Goal: Task Accomplishment & Management: Manage account settings

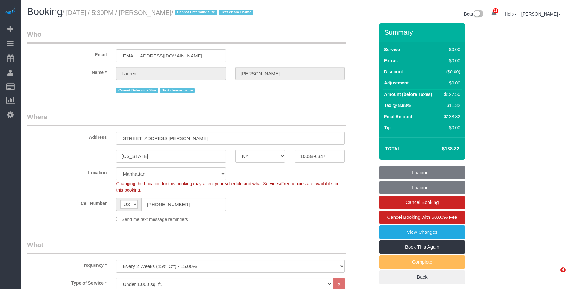
select select "NY"
select select "number:89"
select select "number:90"
select select "number:15"
select select "number:6"
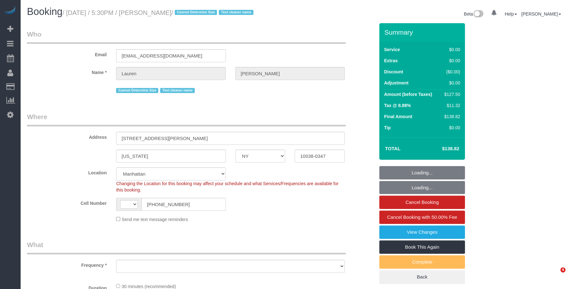
select select "NY"
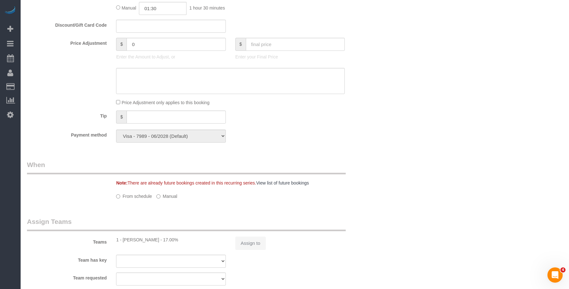
select select "string:US"
select select "object:742"
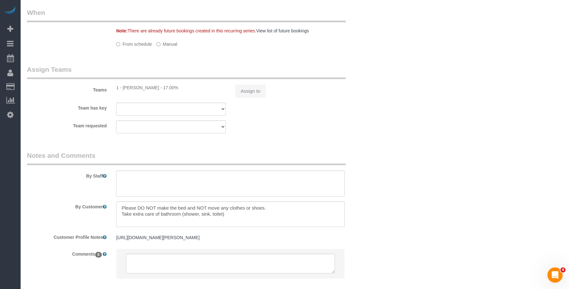
select select "number:89"
select select "number:90"
select select "number:15"
select select "number:6"
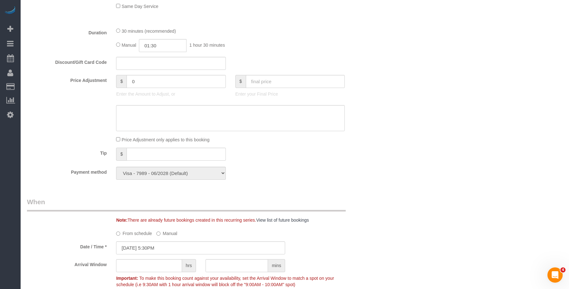
select select "object:1007"
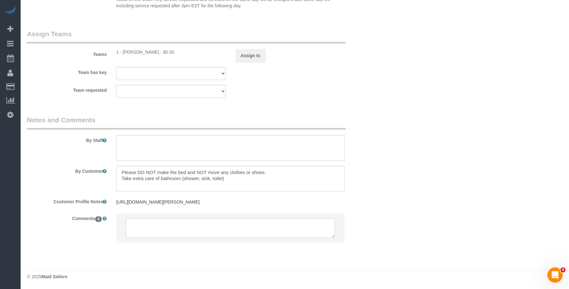
scroll to position [864, 0]
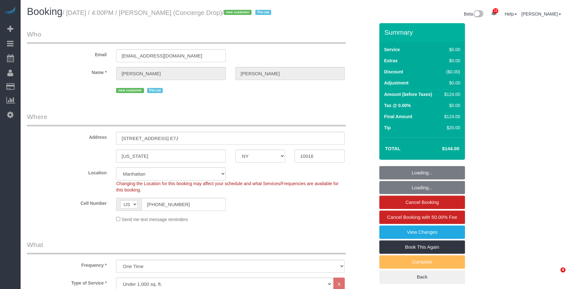
select select "NY"
select select "number:89"
select select "number:90"
select select "number:13"
select select "number:6"
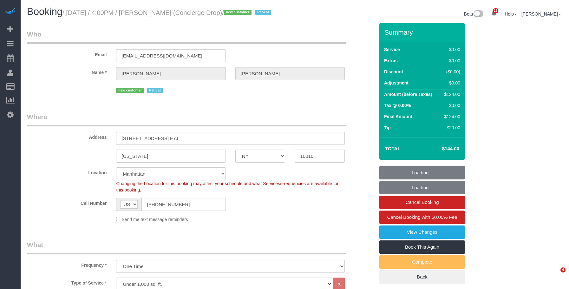
select select "object:990"
select select "1"
select select "spot1"
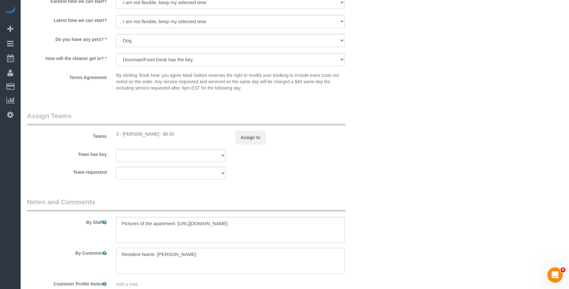
scroll to position [817, 0]
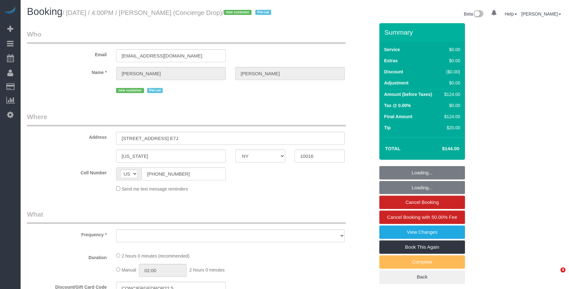
select select "NY"
select select "string:stripe-pm_1RaQn24VGloSiKo7zeOF73Wj"
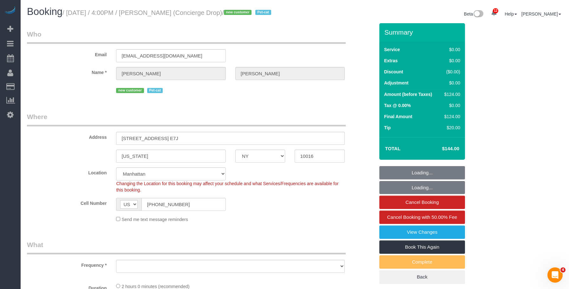
select select "object:738"
select select "number:89"
select select "number:90"
select select "number:13"
select select "number:6"
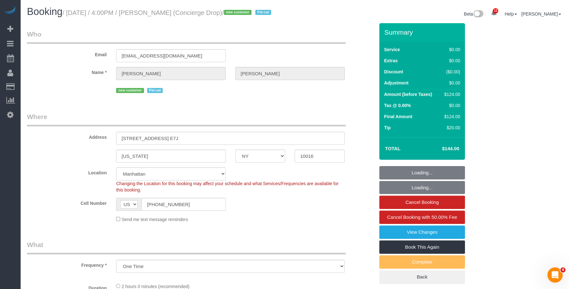
select select "spot1"
select select "1"
select select "object:1403"
drag, startPoint x: 146, startPoint y: 18, endPoint x: 216, endPoint y: 12, distance: 70.1
click at [216, 12] on small "/ September 05, 2025 / 4:00PM / Benjamin Rudnitsky (Concierge Drop) / new custo…" at bounding box center [168, 12] width 211 height 7
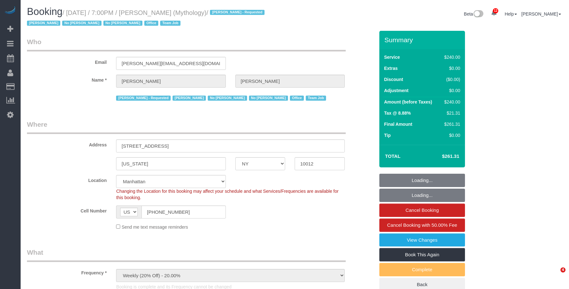
select select "NY"
select select "2"
select select "120"
select select "spot1"
select select "number:89"
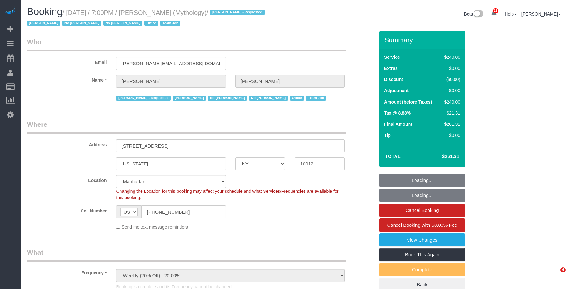
select select "number:90"
select select "number:15"
select select "number:7"
drag, startPoint x: 178, startPoint y: 63, endPoint x: 57, endPoint y: 60, distance: 121.3
click at [57, 60] on div "Email [PERSON_NAME][EMAIL_ADDRESS][DOMAIN_NAME]" at bounding box center [200, 53] width 357 height 33
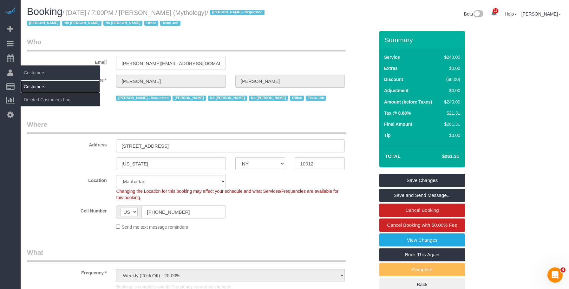
click at [39, 89] on link "Customers" at bounding box center [60, 86] width 79 height 13
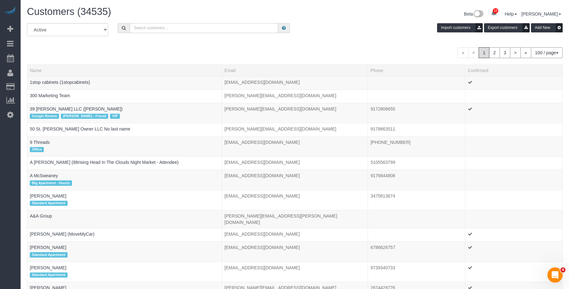
click at [245, 31] on input "text" at bounding box center [204, 28] width 149 height 10
paste input "[PERSON_NAME][EMAIL_ADDRESS][DOMAIN_NAME]"
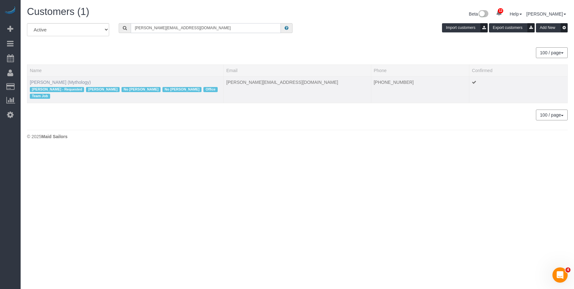
type input "[PERSON_NAME][EMAIL_ADDRESS][DOMAIN_NAME]"
drag, startPoint x: 73, startPoint y: 83, endPoint x: 102, endPoint y: 84, distance: 28.6
click at [73, 83] on link "[PERSON_NAME] (Mythology)" at bounding box center [60, 82] width 61 height 5
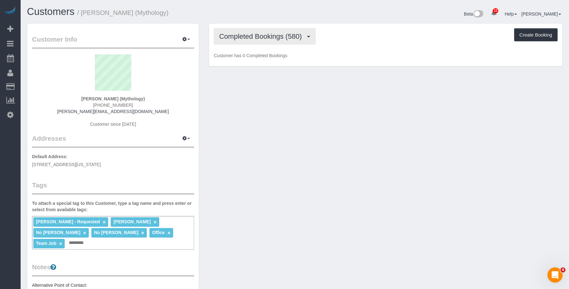
click at [268, 31] on button "Completed Bookings (580)" at bounding box center [265, 36] width 102 height 16
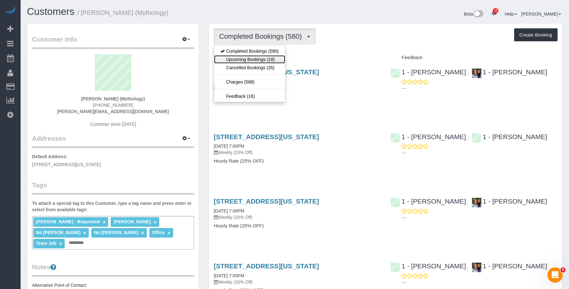
click at [258, 58] on link "Upcoming Bookings (18)" at bounding box center [249, 59] width 71 height 8
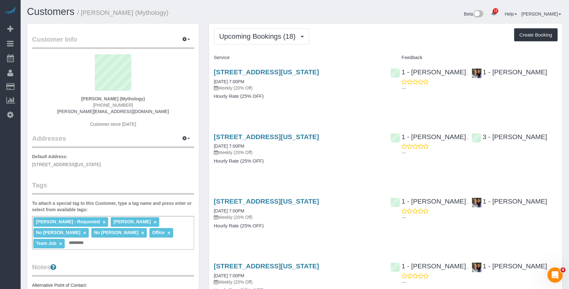
drag, startPoint x: 358, startPoint y: 30, endPoint x: 346, endPoint y: 67, distance: 38.7
click at [357, 30] on div "Upcoming Bookings (18) Completed Bookings (580) Upcoming Bookings (18) Cancelle…" at bounding box center [386, 36] width 344 height 16
click at [337, 104] on div "[STREET_ADDRESS][US_STATE] [DATE] 7:00PM Weekly (20% Off) Hourly Rate (25% OFF)" at bounding box center [297, 87] width 177 height 49
drag, startPoint x: 210, startPoint y: 70, endPoint x: 380, endPoint y: 70, distance: 170.1
click at [380, 70] on div "[STREET_ADDRESS][US_STATE] [DATE] 7:00PM Weekly (20% Off) Hourly Rate (25% OFF)" at bounding box center [297, 87] width 177 height 49
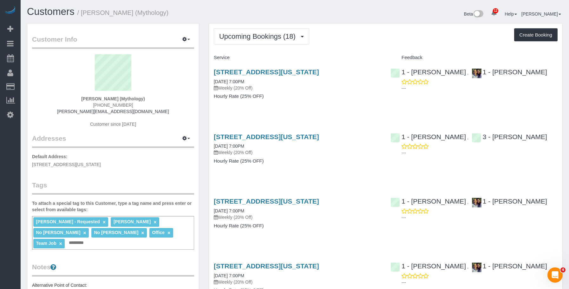
copy link "[STREET_ADDRESS][US_STATE]"
